Goal: Book appointment/travel/reservation

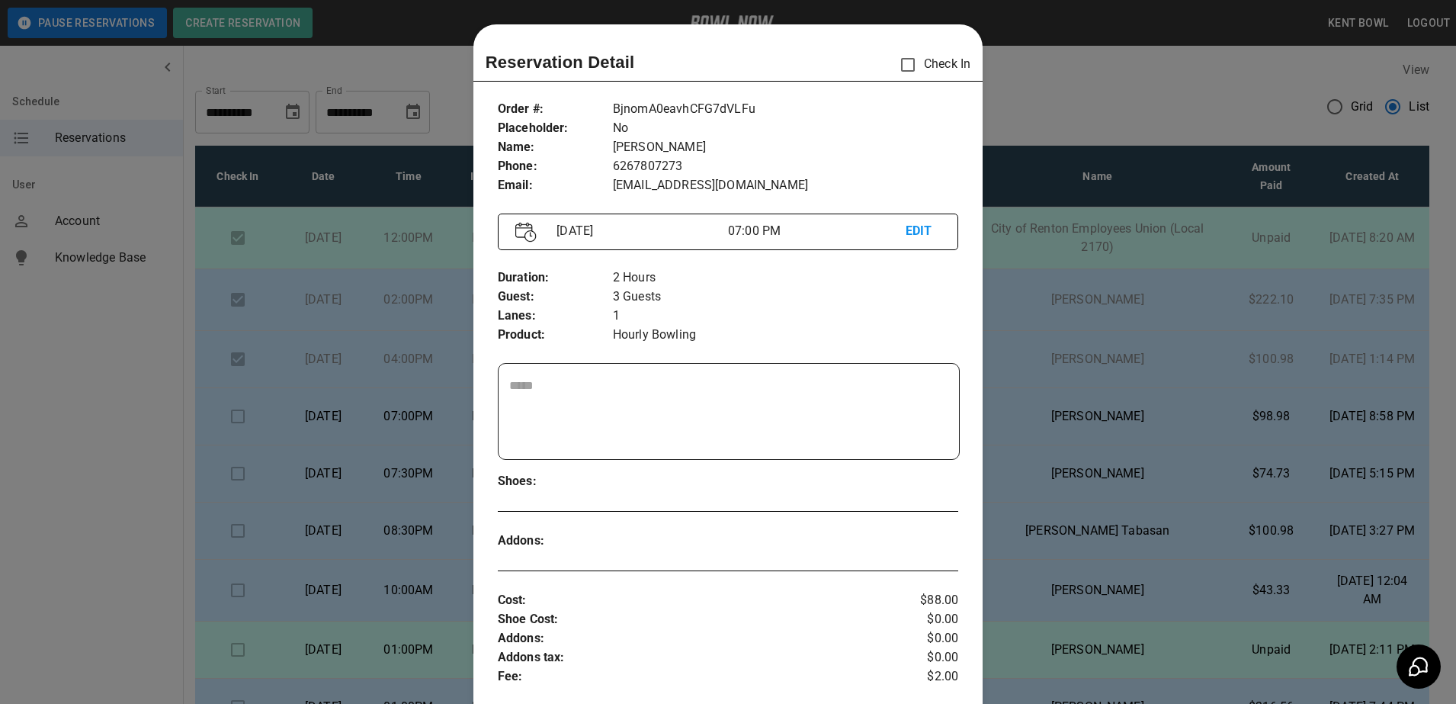
scroll to position [24, 0]
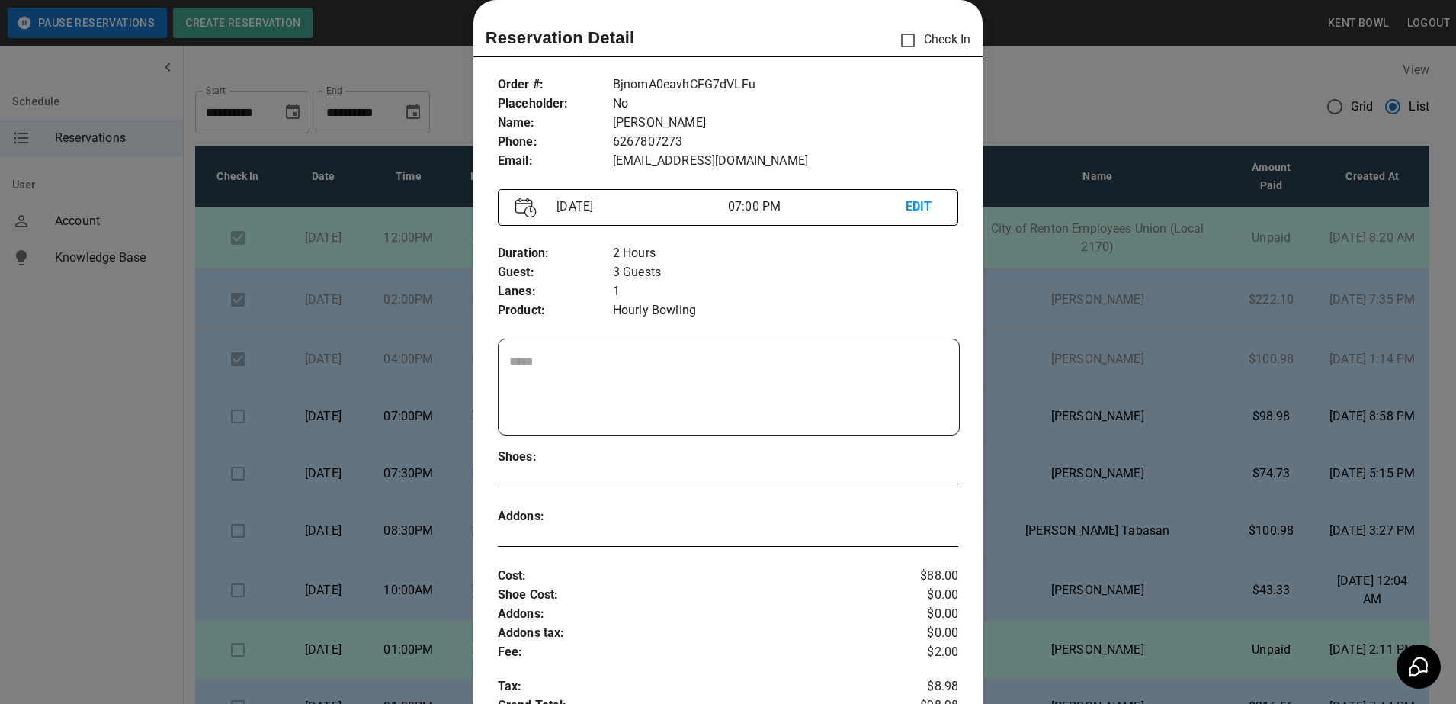
click at [95, 401] on div at bounding box center [728, 352] width 1456 height 704
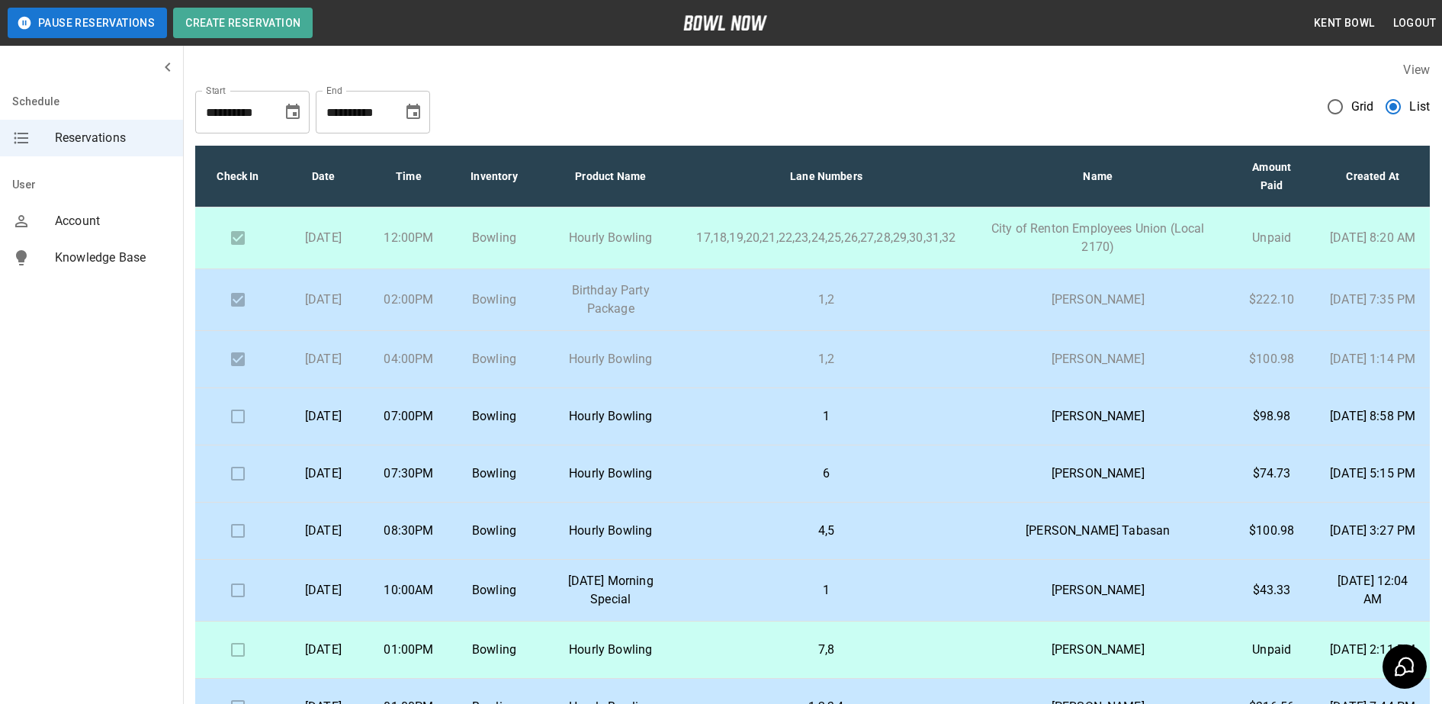
click at [525, 425] on p "Bowling" at bounding box center [494, 416] width 61 height 18
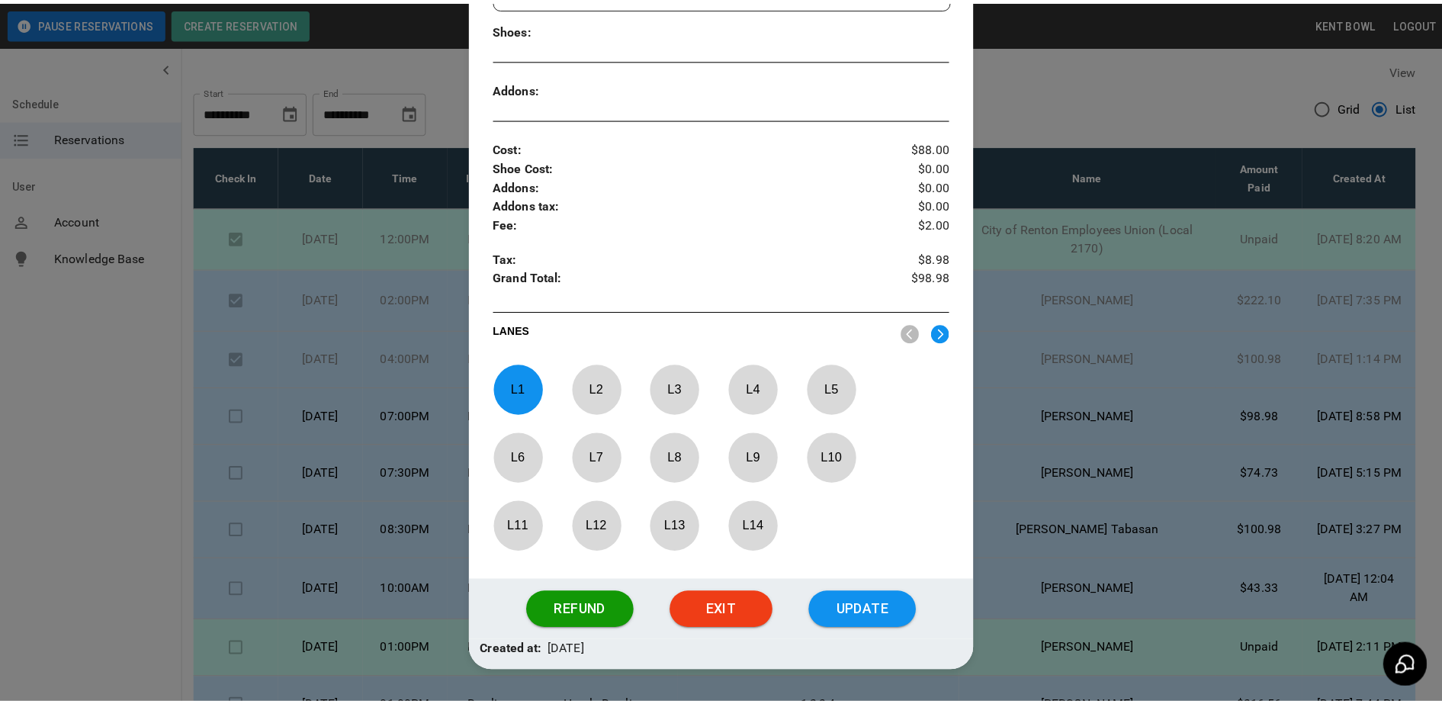
scroll to position [496, 0]
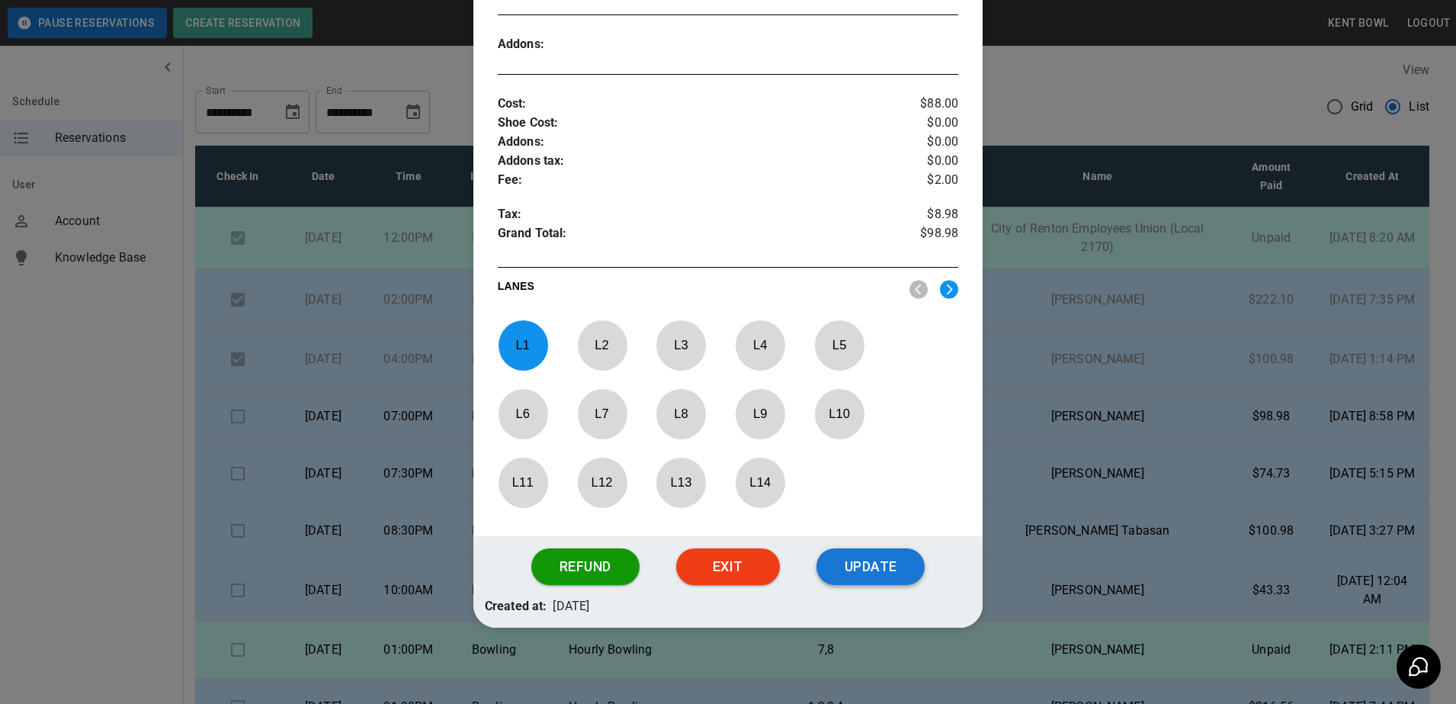
click at [867, 563] on button "Update" at bounding box center [871, 566] width 108 height 37
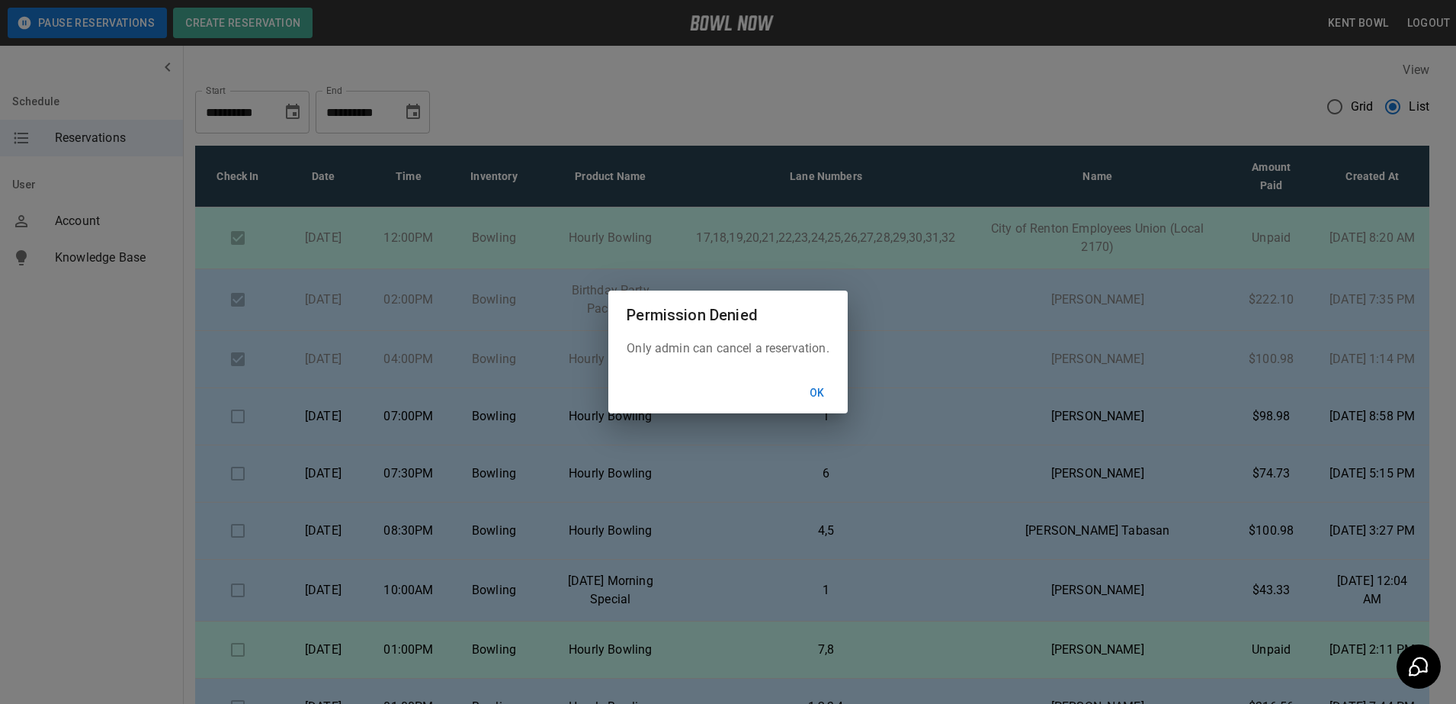
click at [817, 393] on button "Ok" at bounding box center [817, 393] width 49 height 28
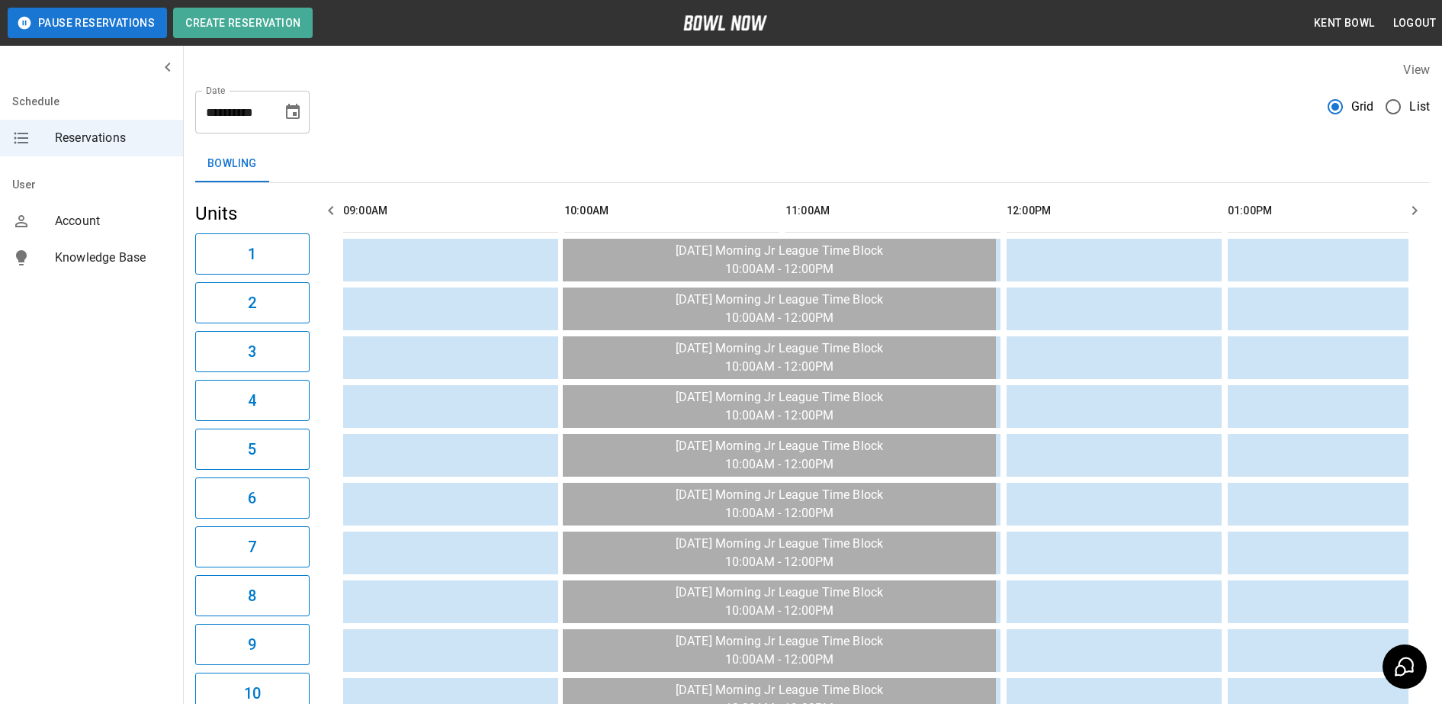
scroll to position [0, 2211]
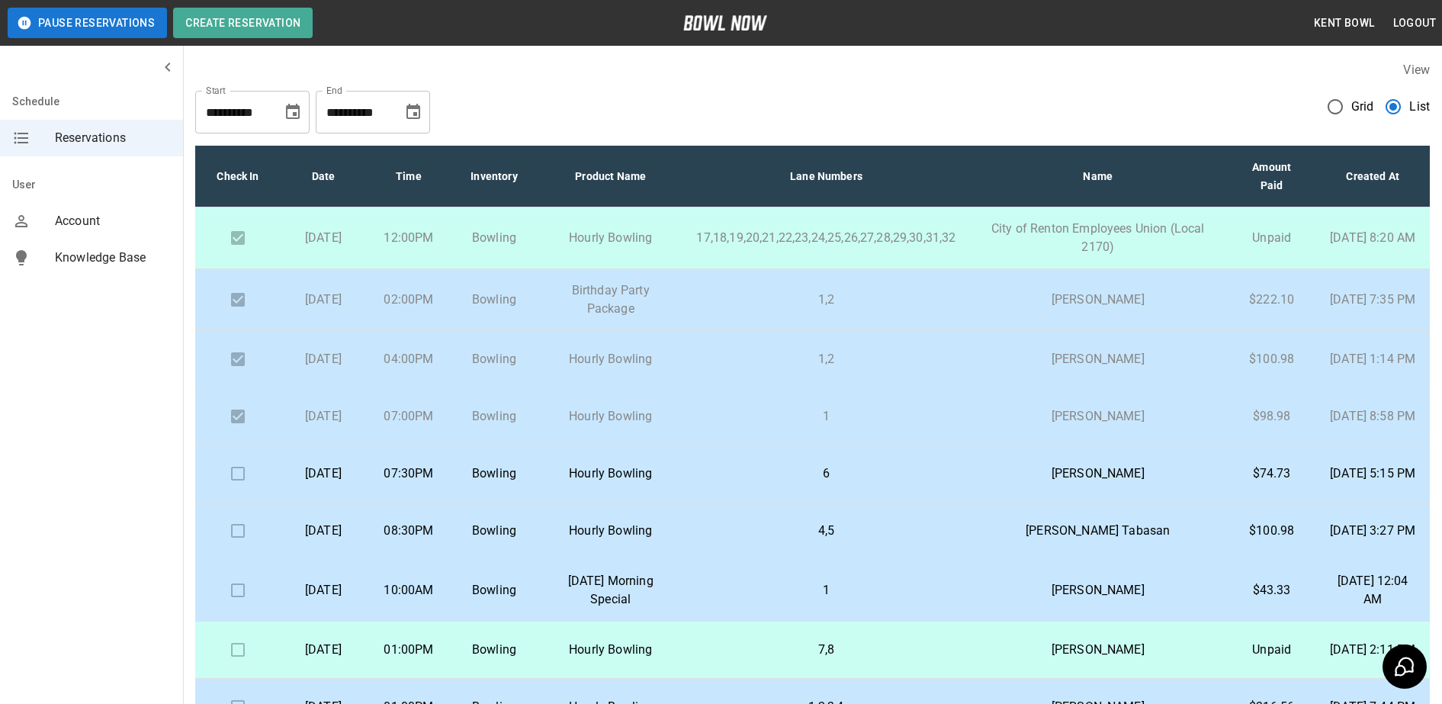
click at [439, 477] on p "07:30PM" at bounding box center [408, 473] width 61 height 18
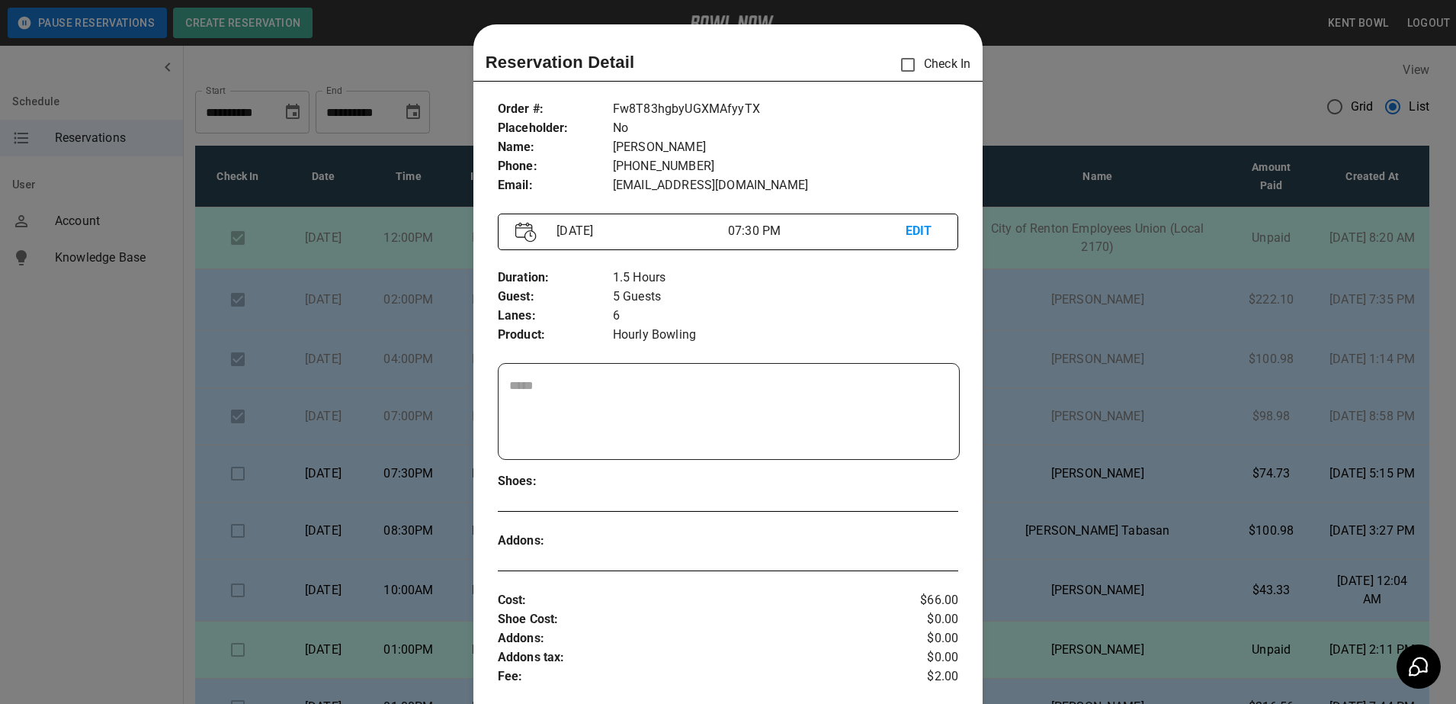
scroll to position [24, 0]
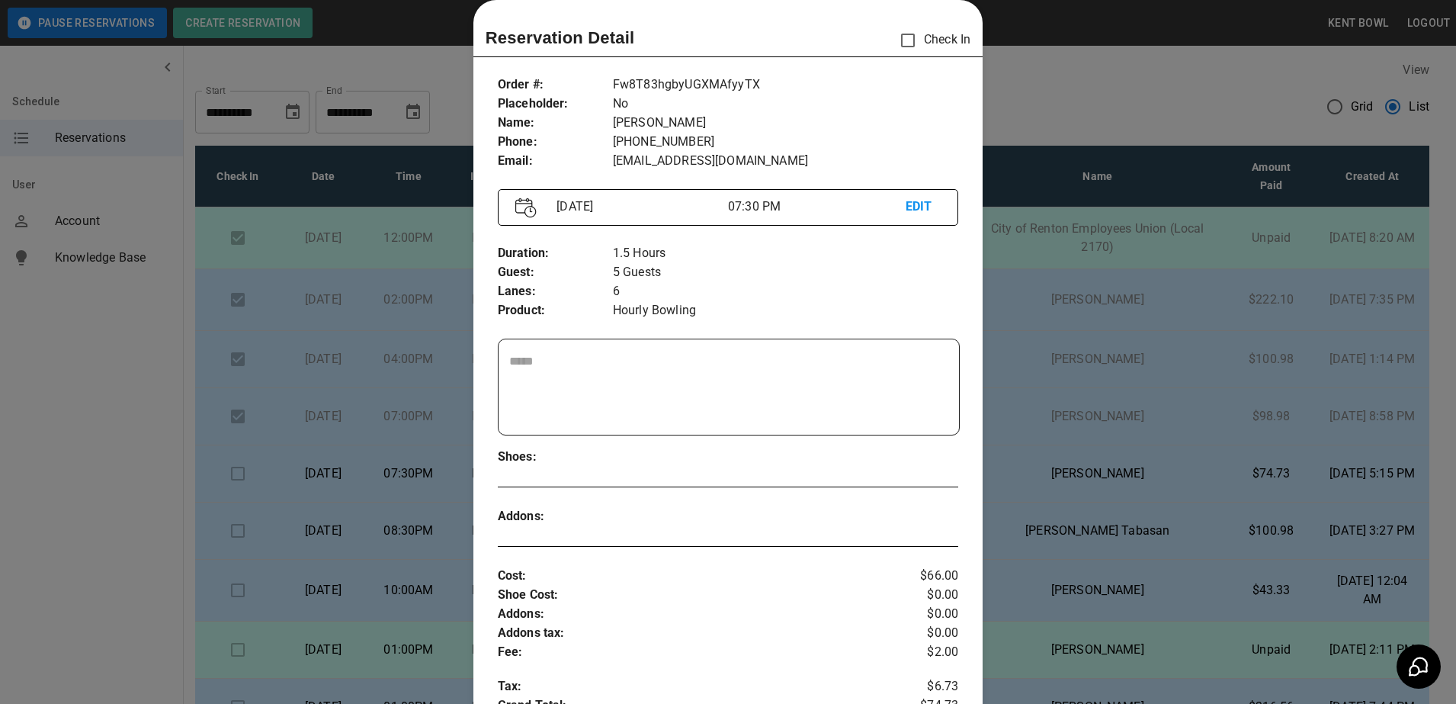
click at [102, 448] on div at bounding box center [728, 352] width 1456 height 704
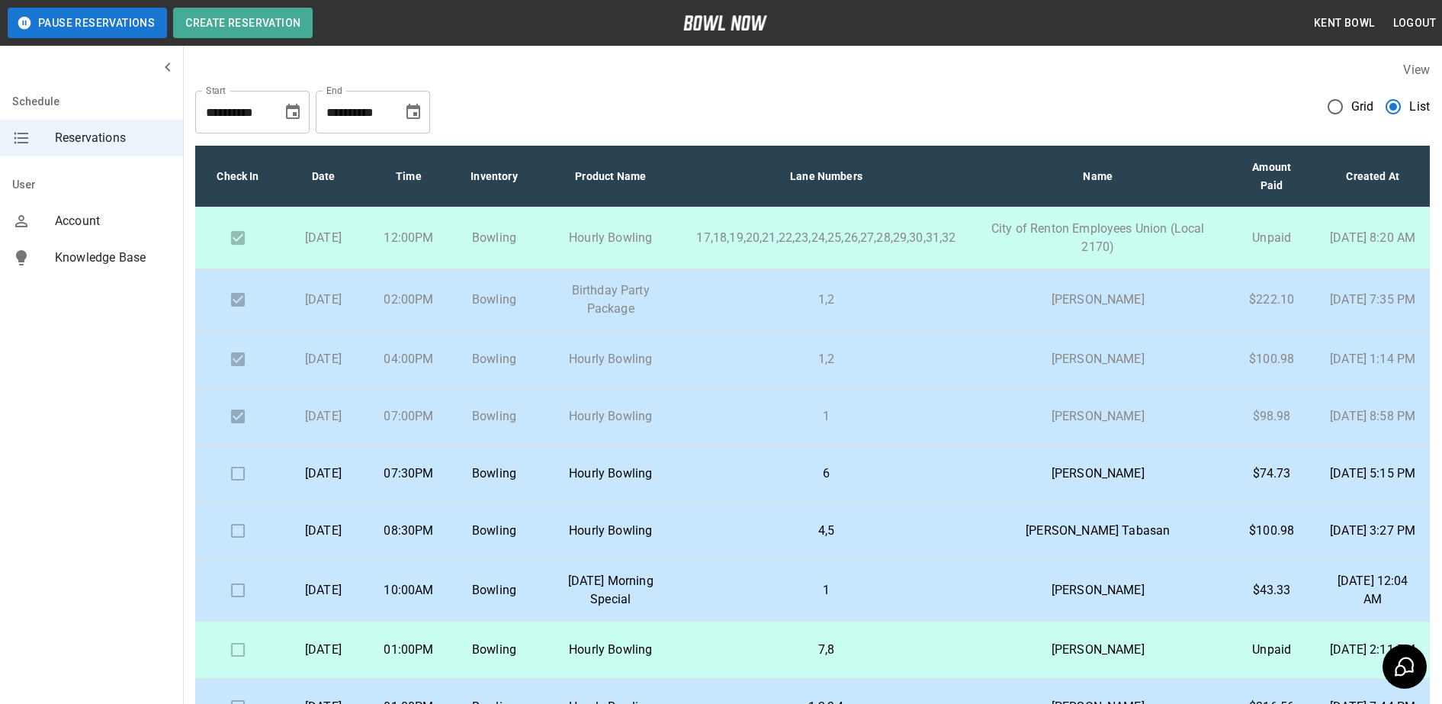
click at [451, 555] on td "08:30PM" at bounding box center [408, 530] width 85 height 57
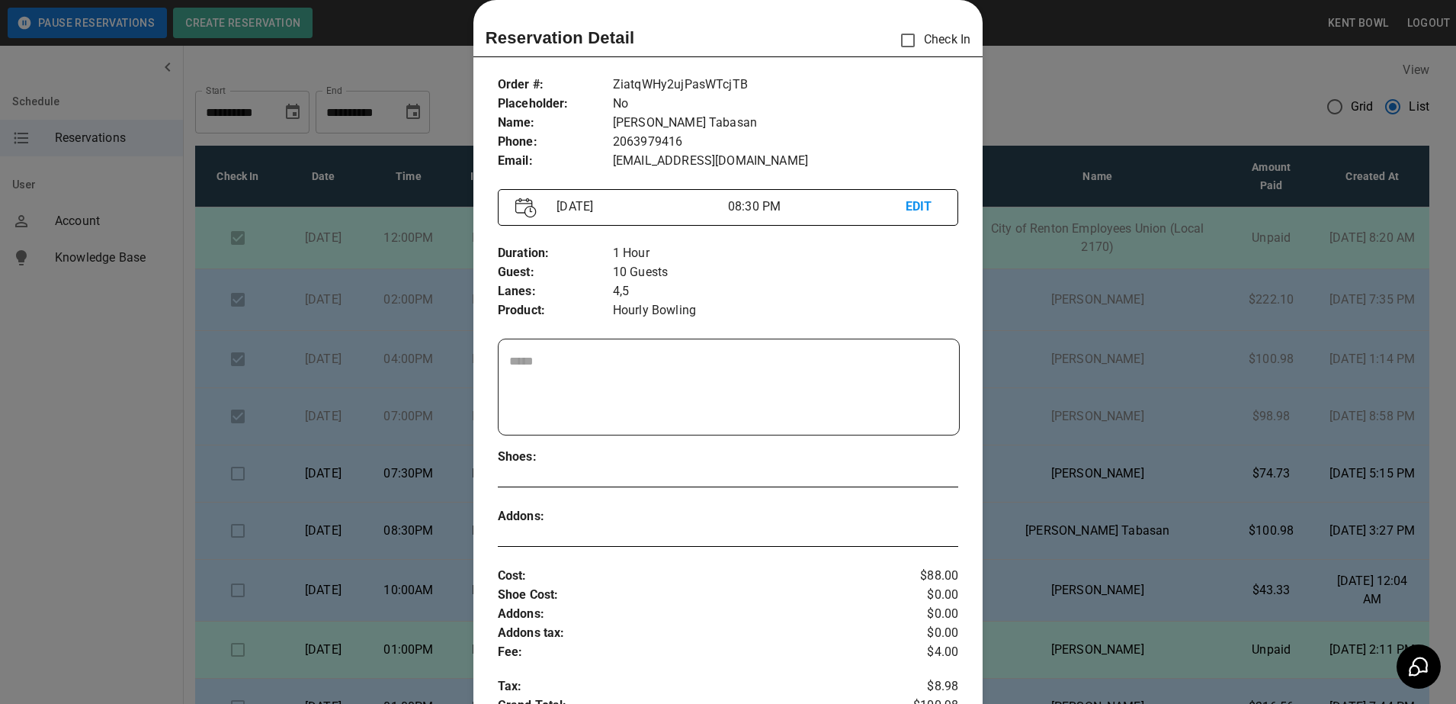
click at [88, 426] on div at bounding box center [728, 352] width 1456 height 704
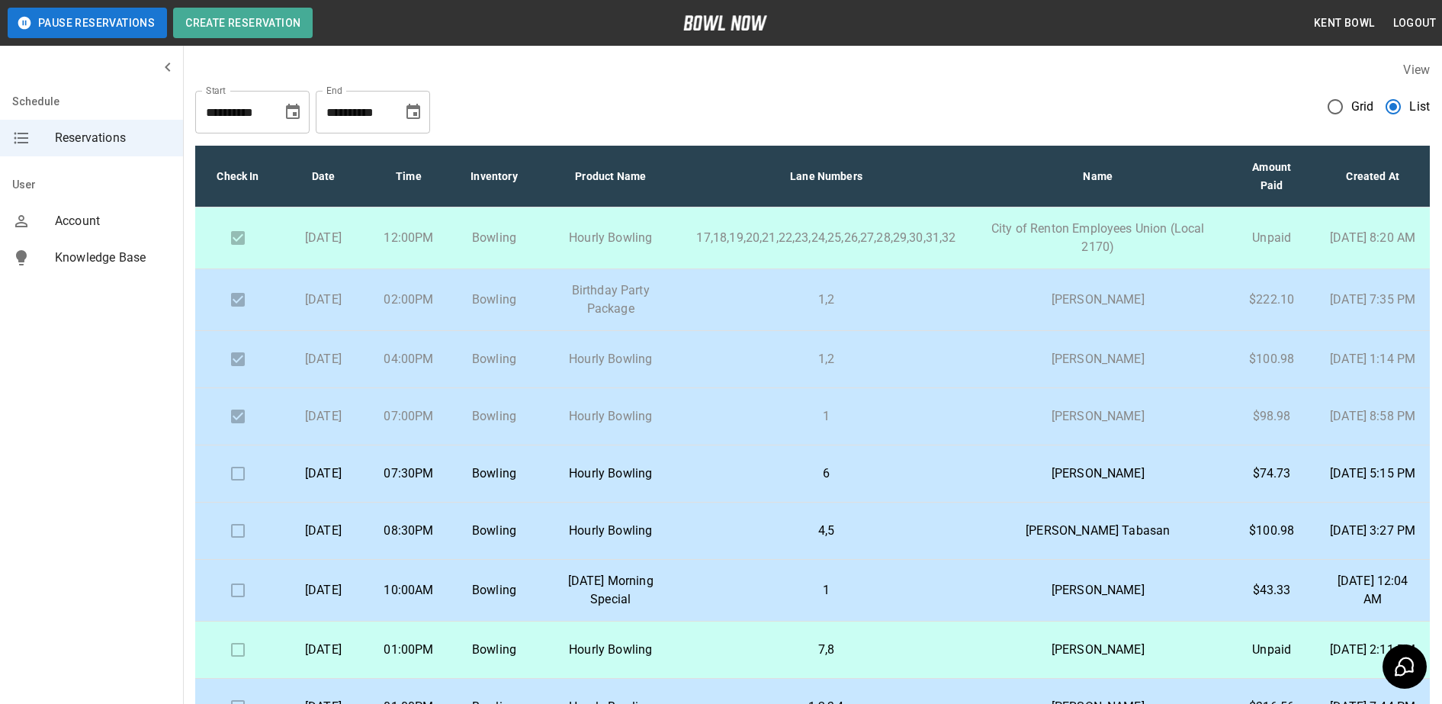
click at [439, 480] on p "07:30PM" at bounding box center [408, 473] width 61 height 18
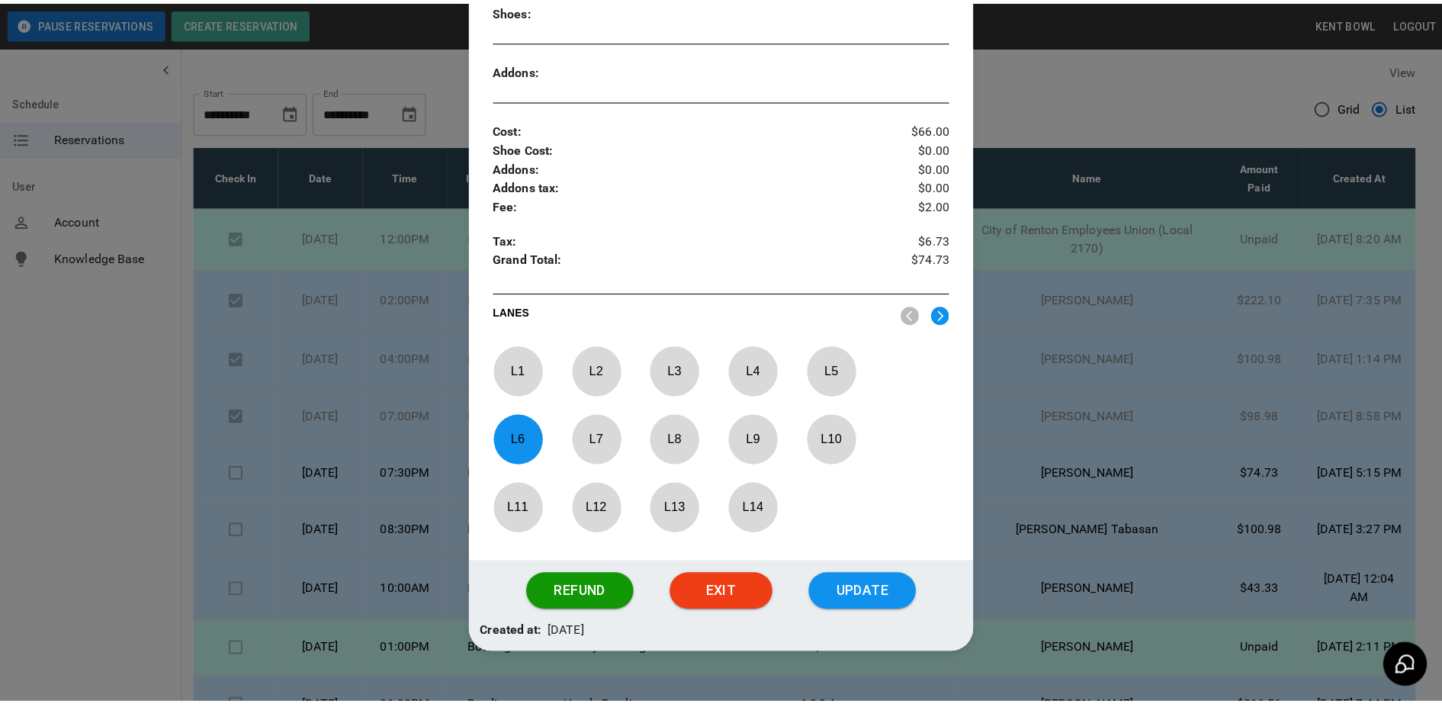
scroll to position [496, 0]
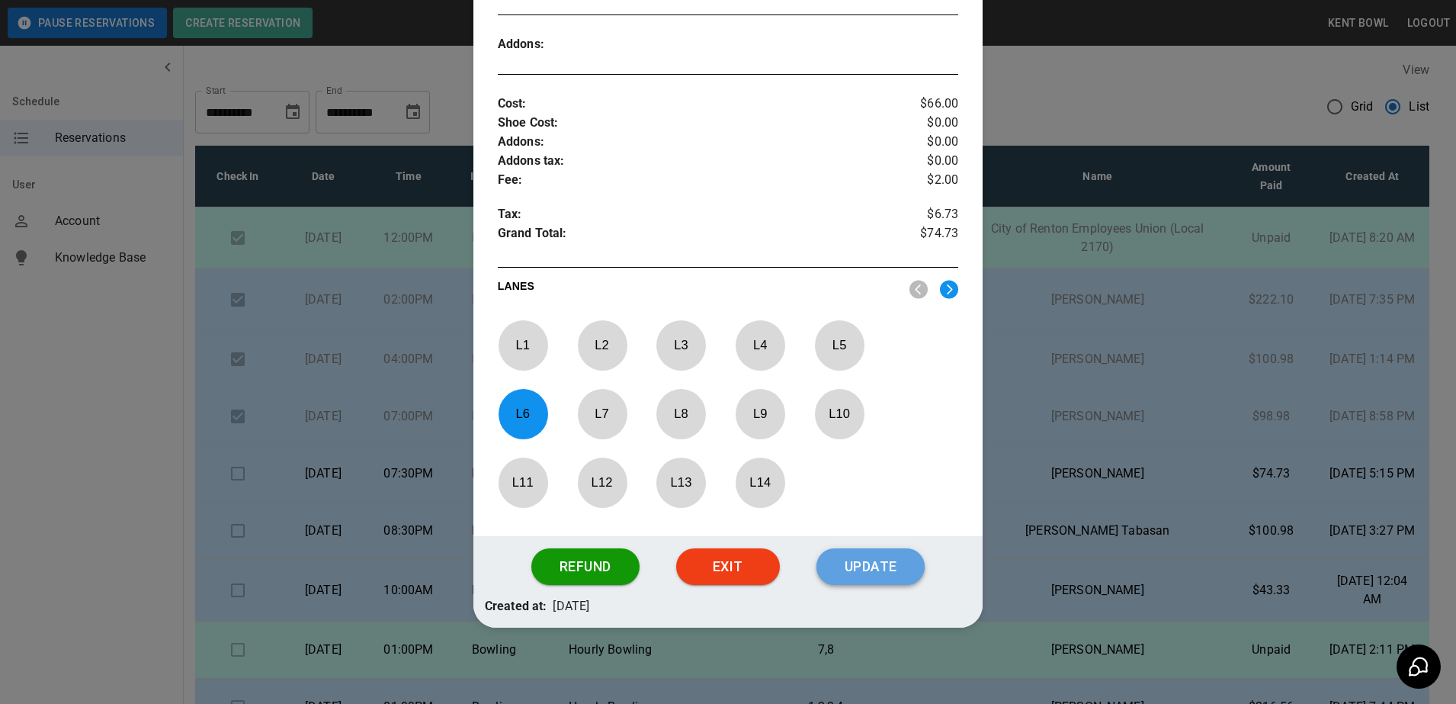
click at [852, 558] on button "Update" at bounding box center [871, 566] width 108 height 37
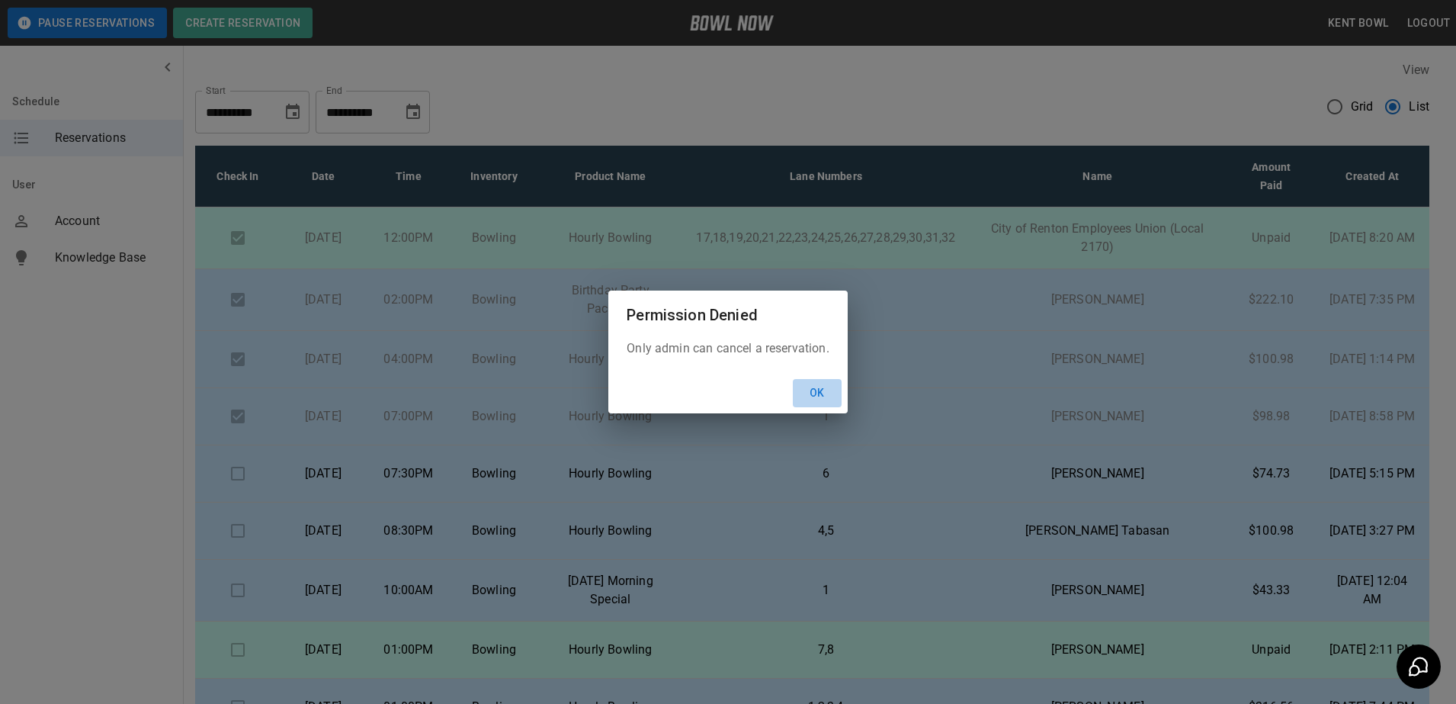
click at [814, 390] on button "Ok" at bounding box center [817, 393] width 49 height 28
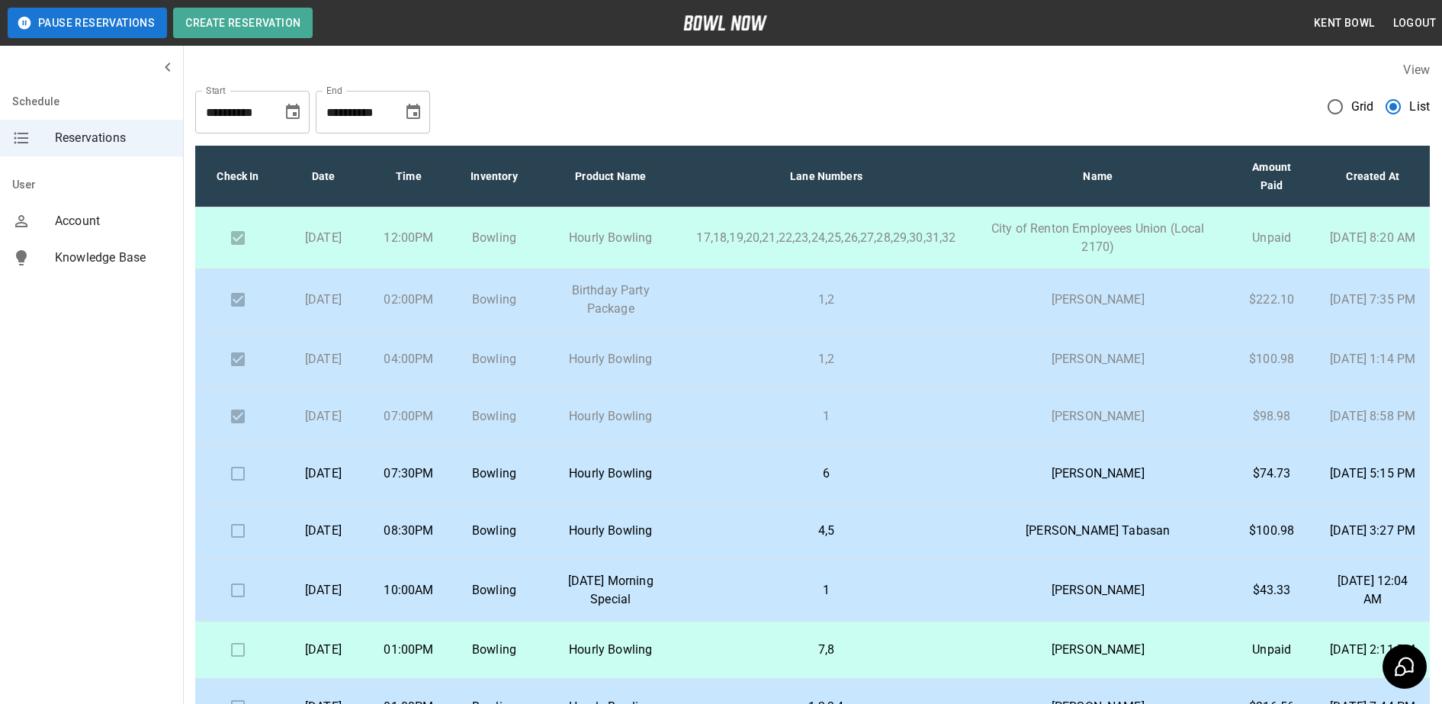
click at [439, 483] on p "07:30PM" at bounding box center [408, 473] width 61 height 18
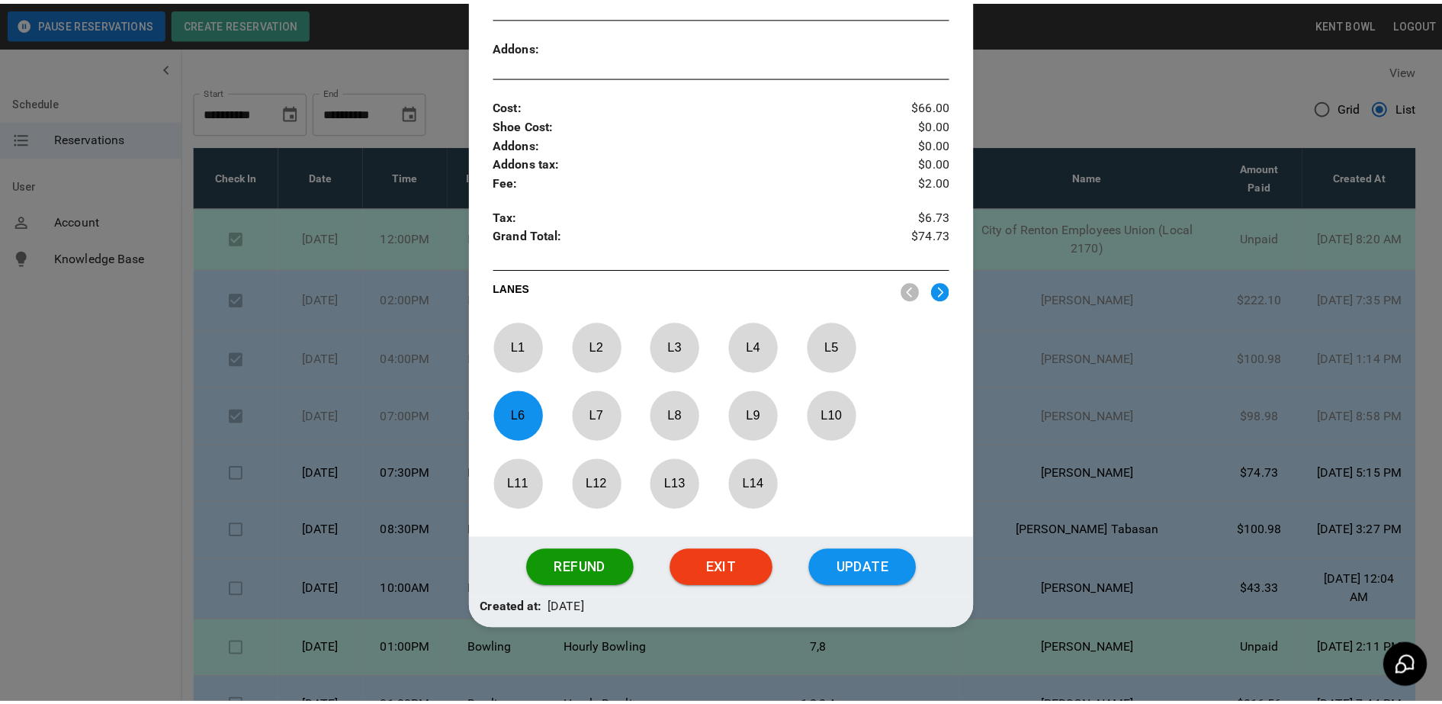
scroll to position [496, 0]
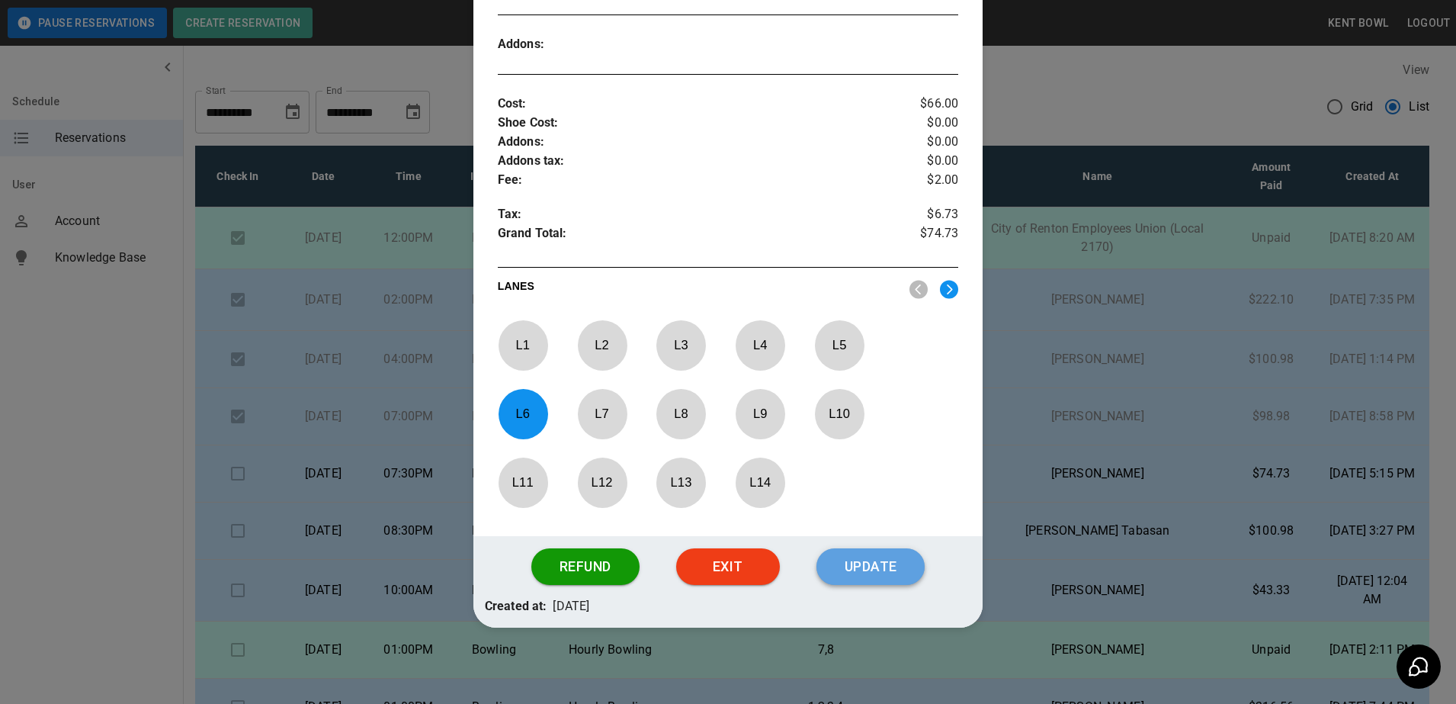
click at [863, 554] on button "Update" at bounding box center [871, 566] width 108 height 37
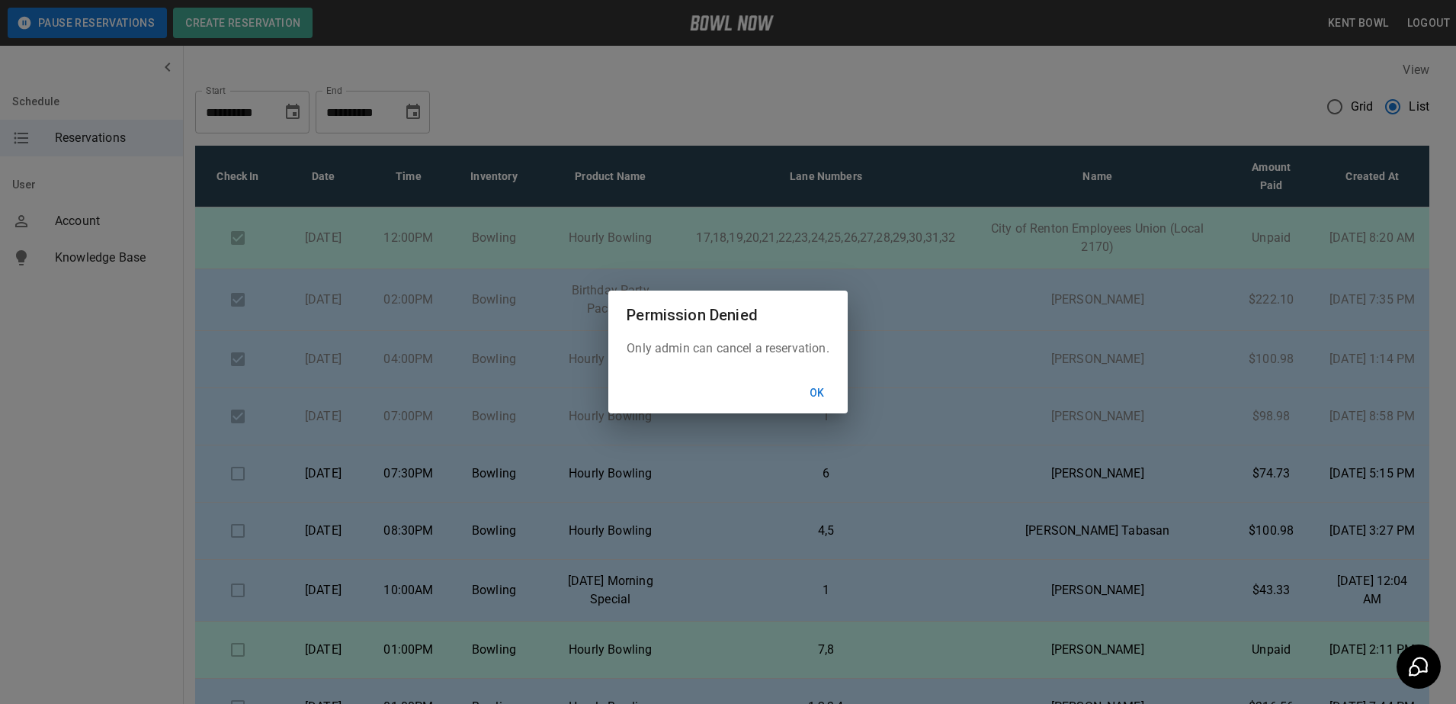
click at [793, 379] on button "Ok" at bounding box center [817, 393] width 49 height 28
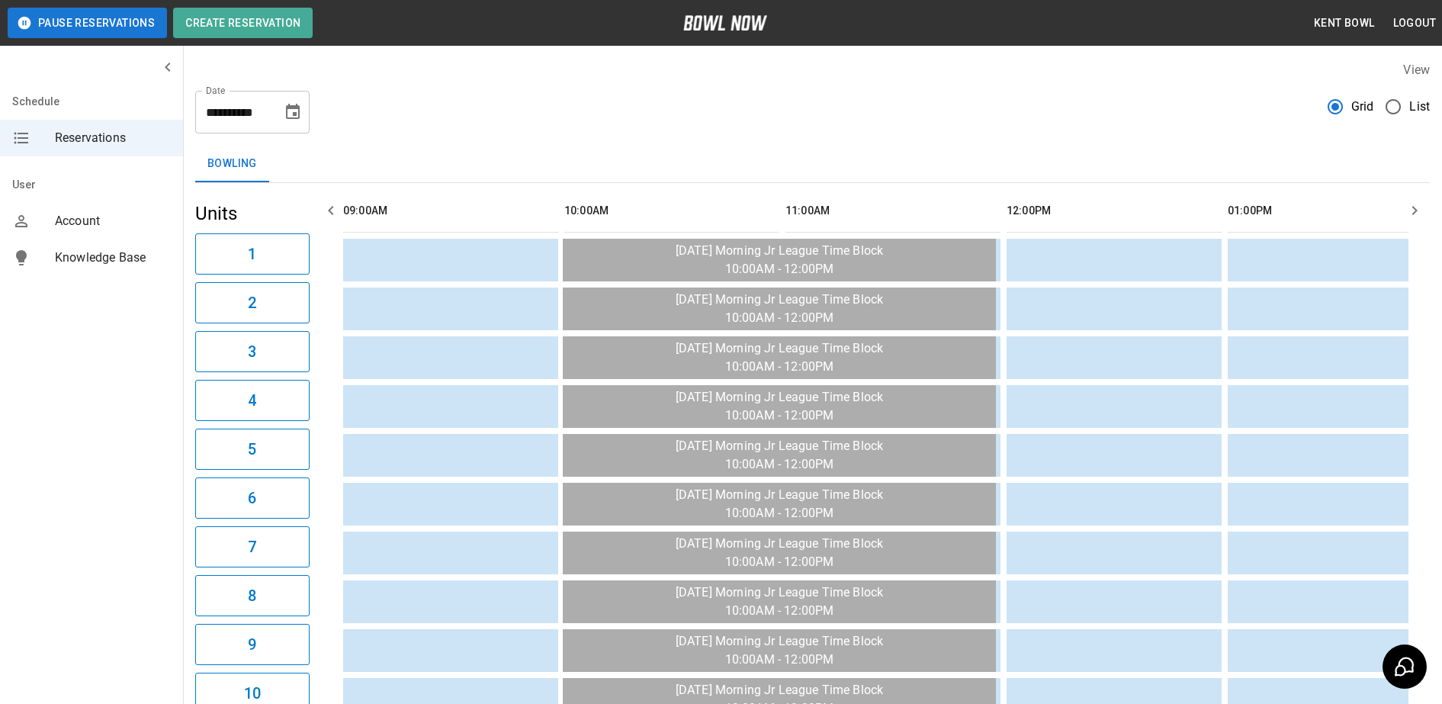
scroll to position [0, 2211]
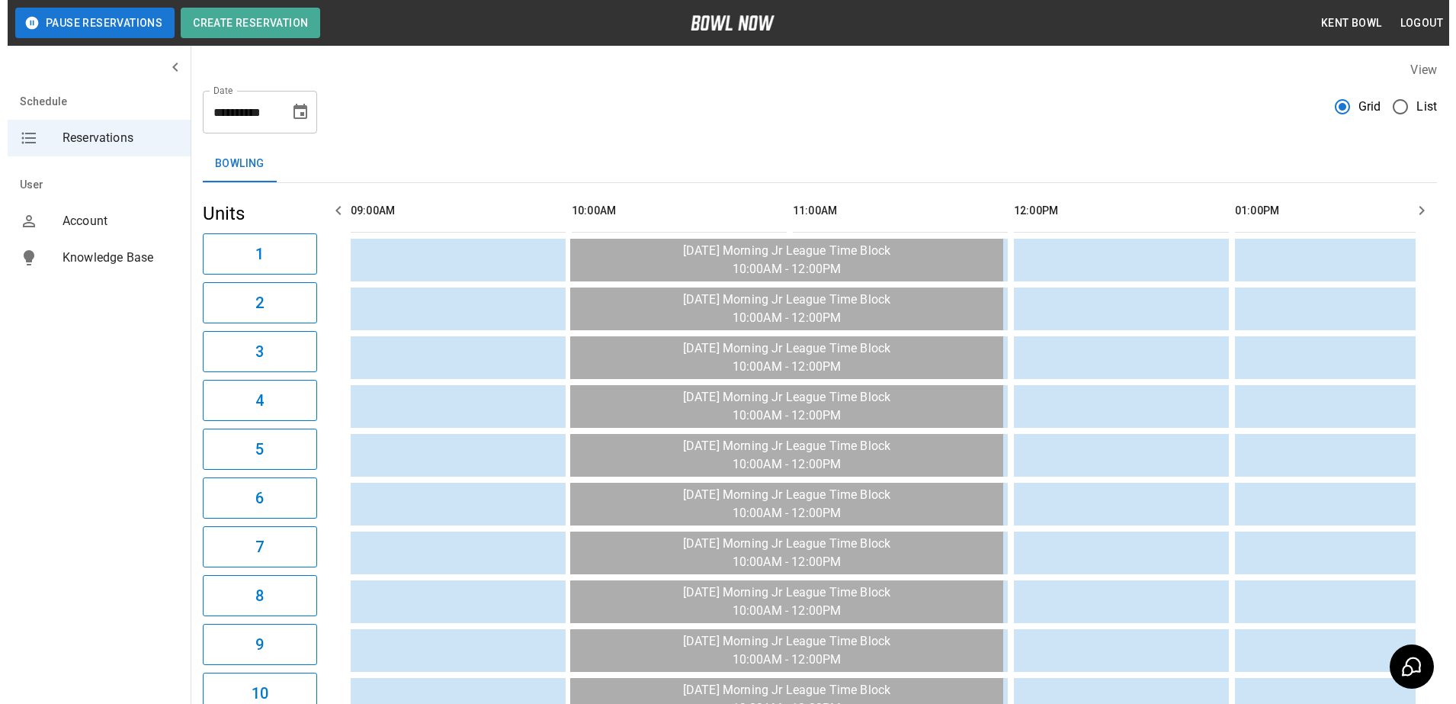
scroll to position [0, 2432]
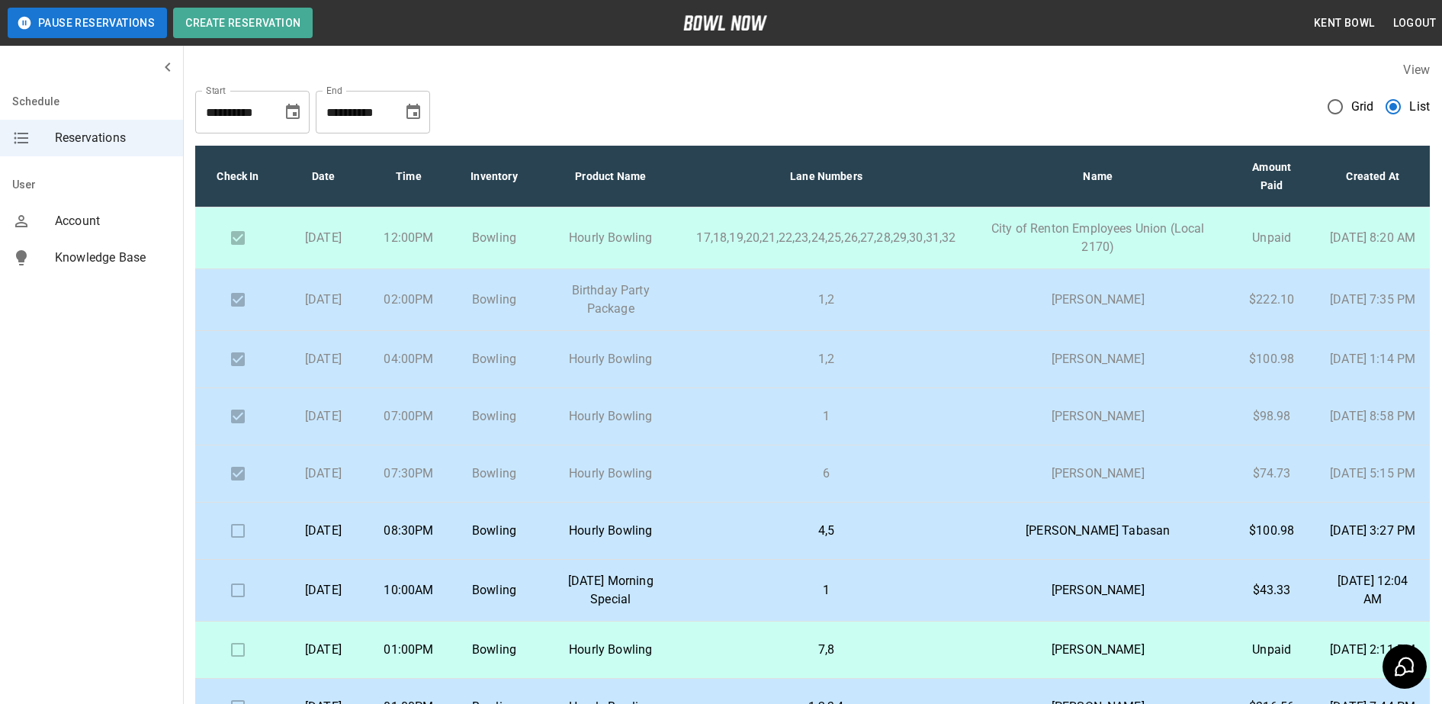
click at [518, 538] on p "Bowling" at bounding box center [494, 531] width 61 height 18
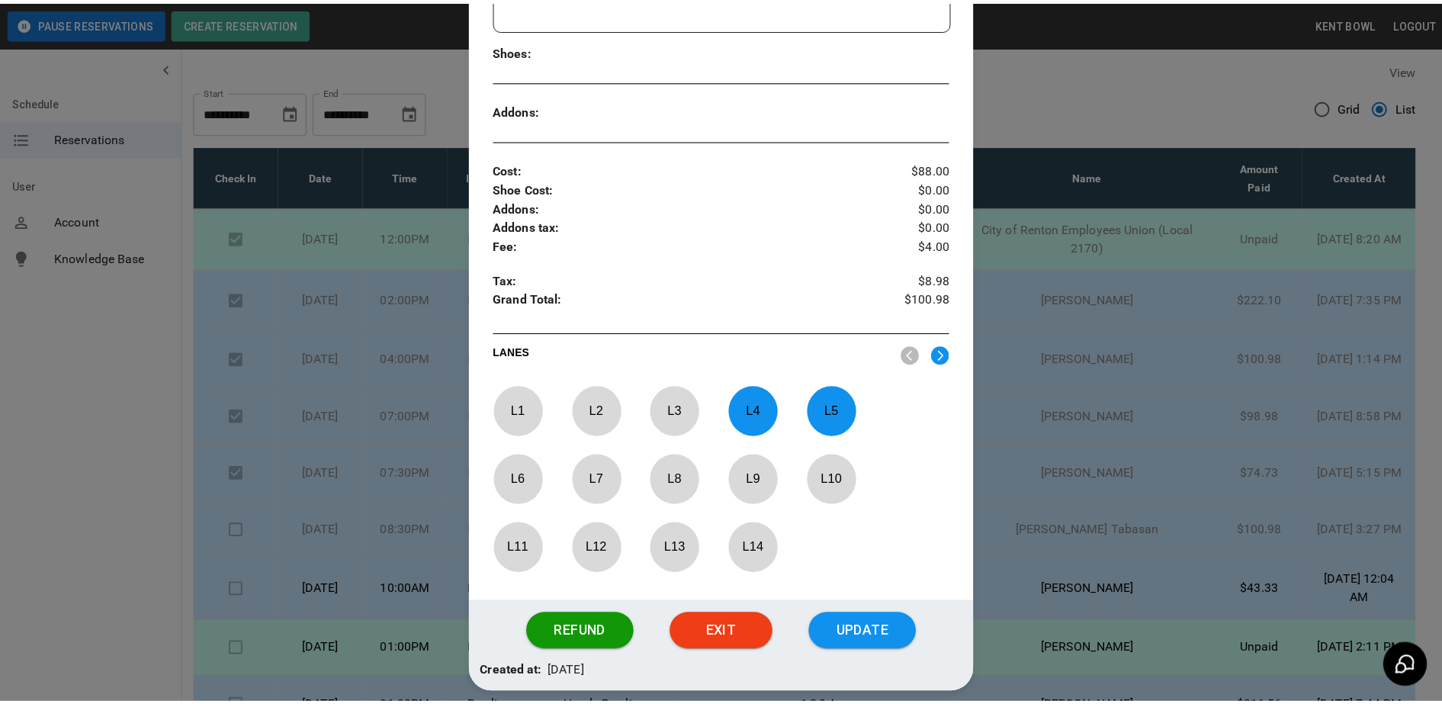
scroll to position [496, 0]
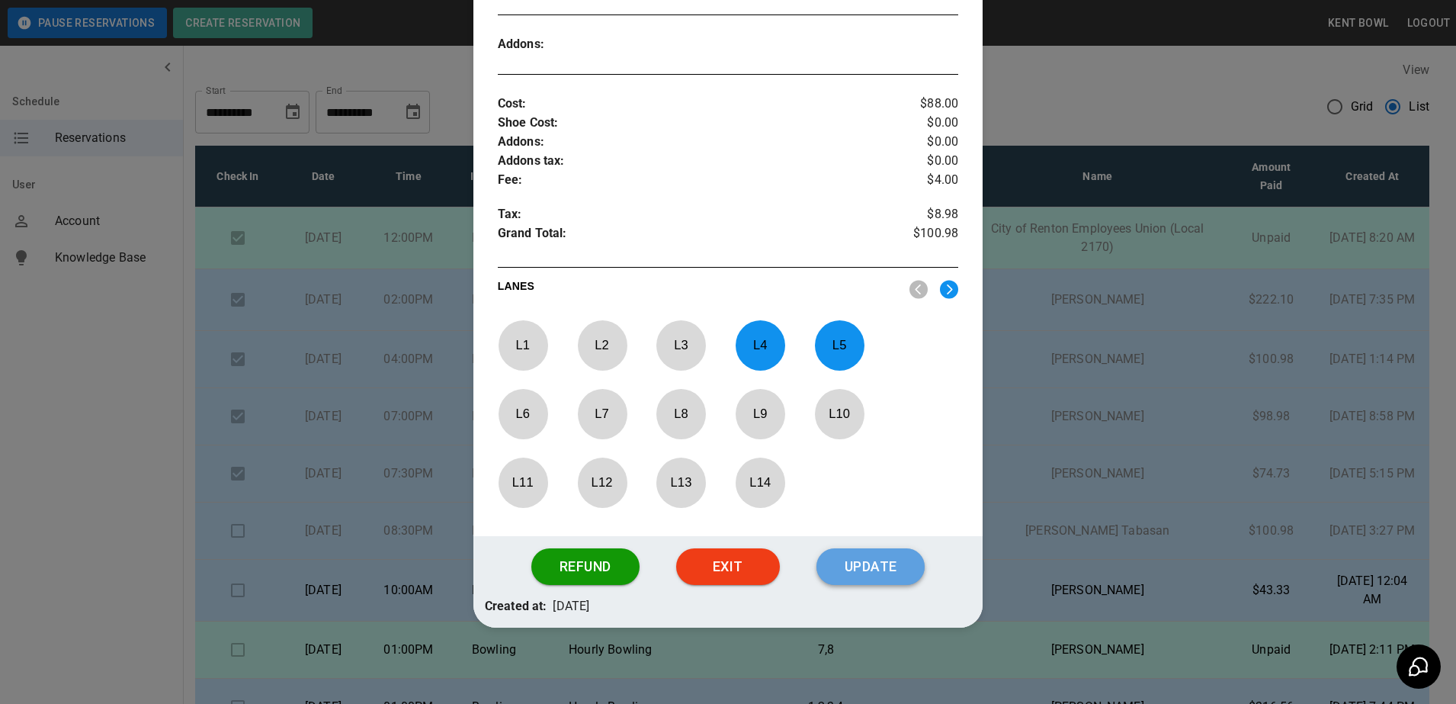
click at [869, 554] on button "Update" at bounding box center [871, 566] width 108 height 37
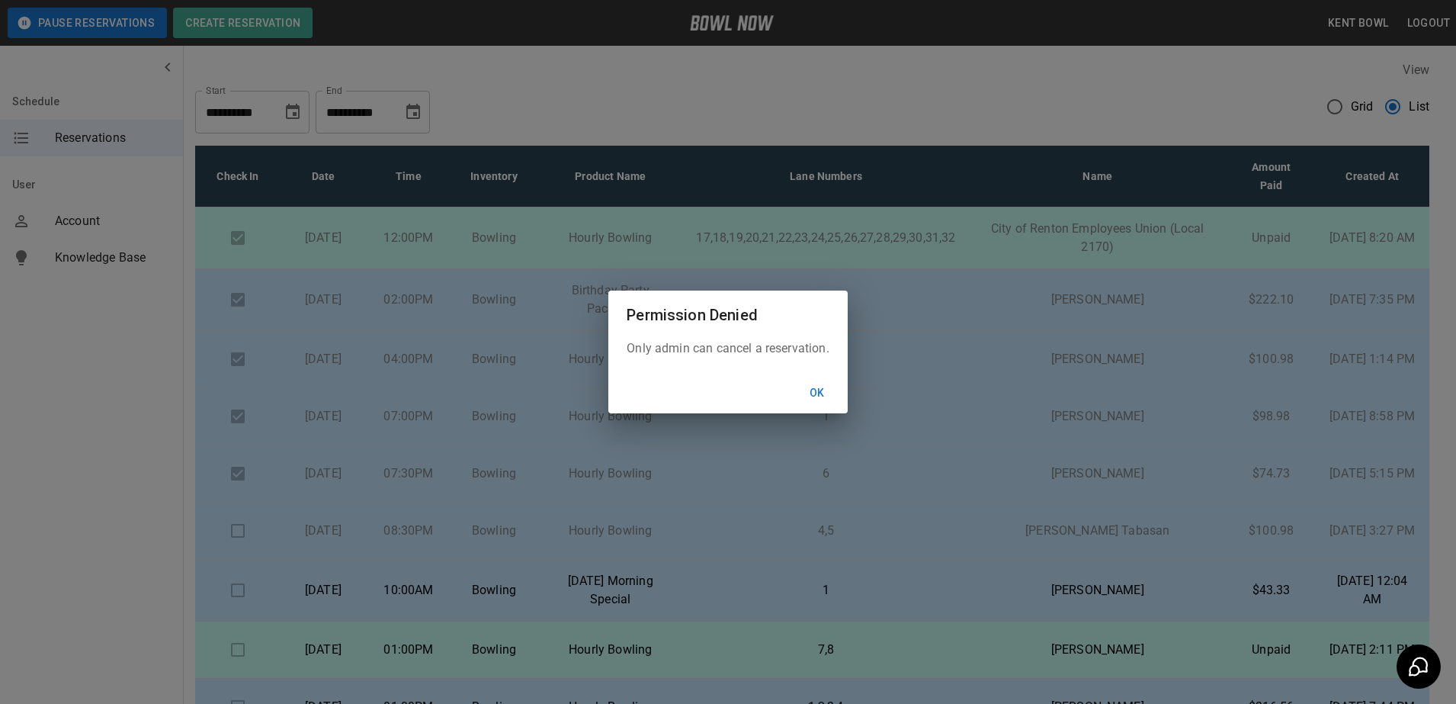
click at [793, 379] on button "Ok" at bounding box center [817, 393] width 49 height 28
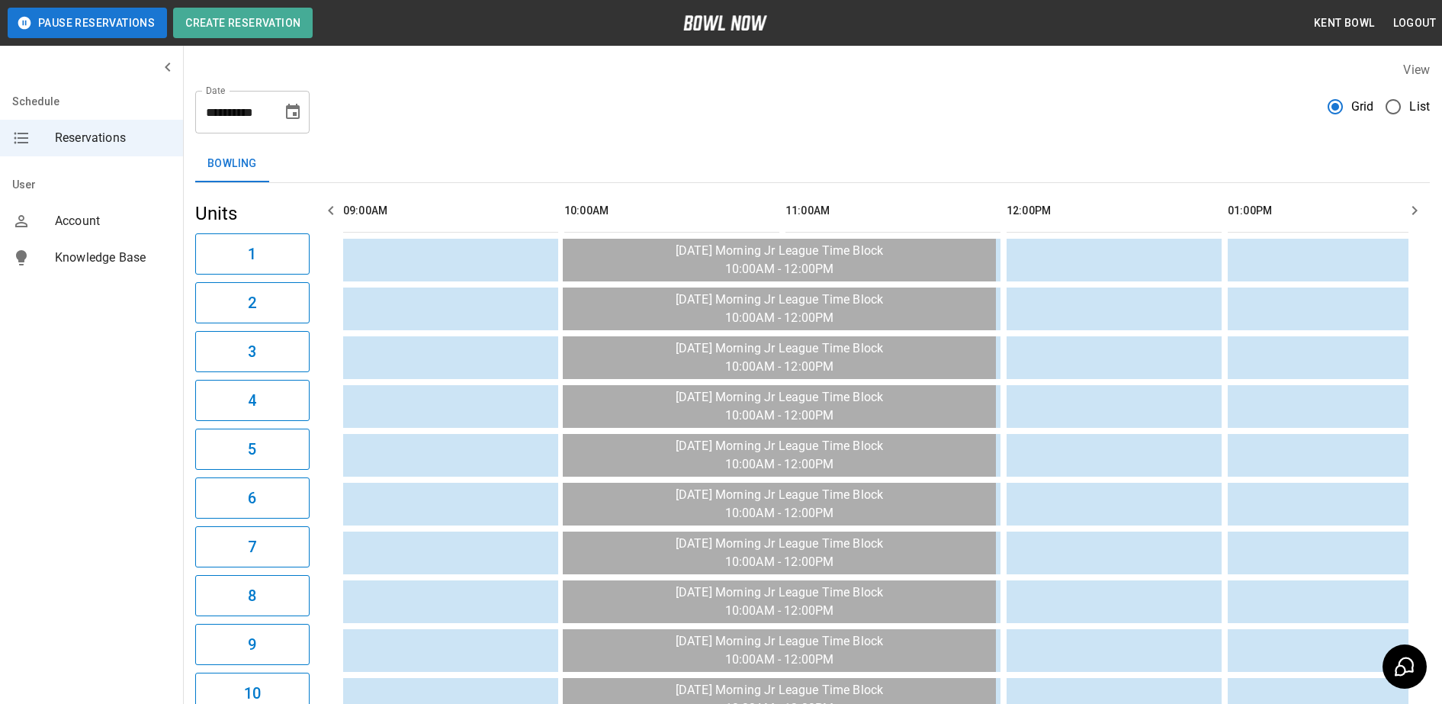
scroll to position [0, 2432]
